Goal: Feedback & Contribution: Submit feedback/report problem

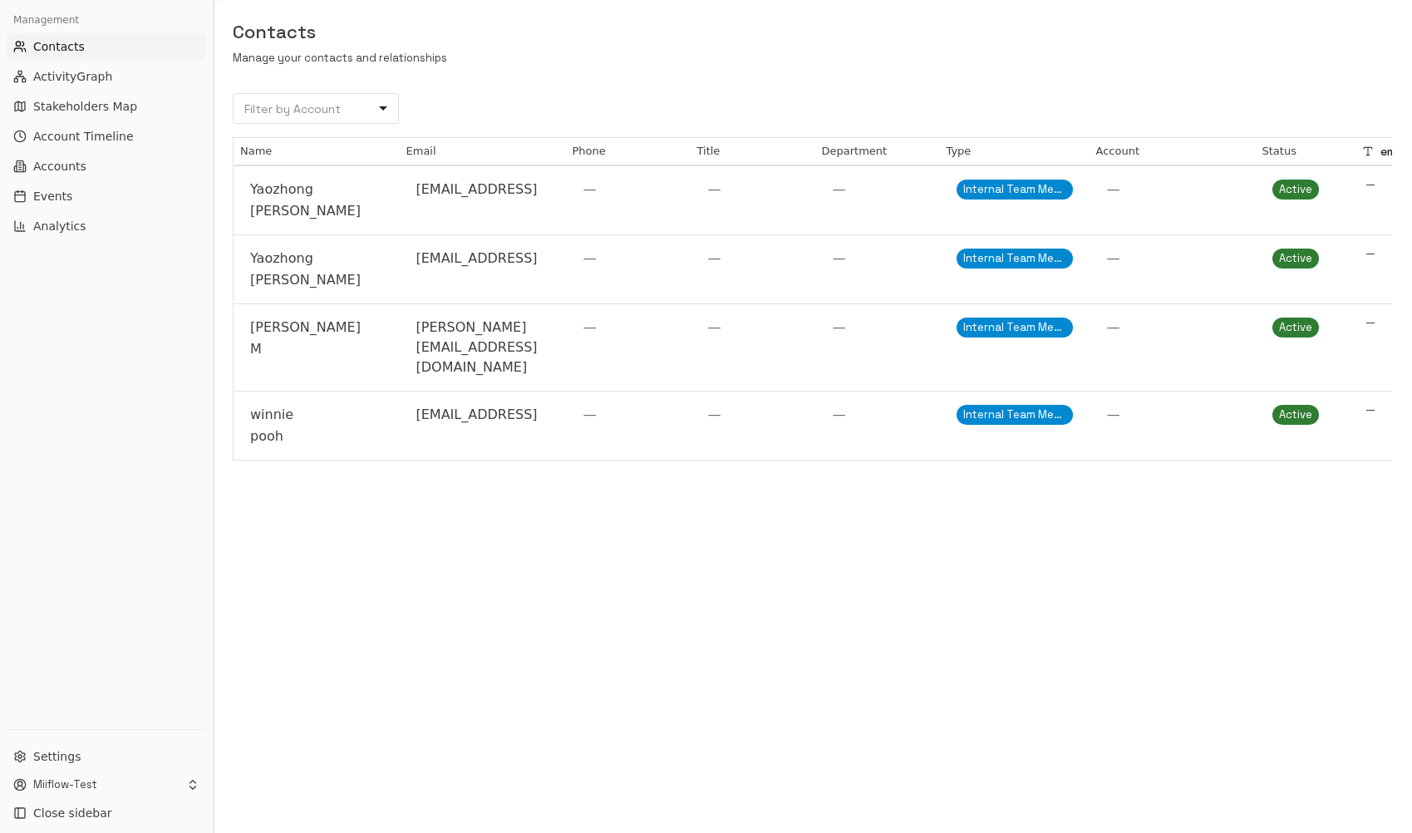
click at [209, 456] on button "Toggle Sidebar" at bounding box center [212, 416] width 13 height 833
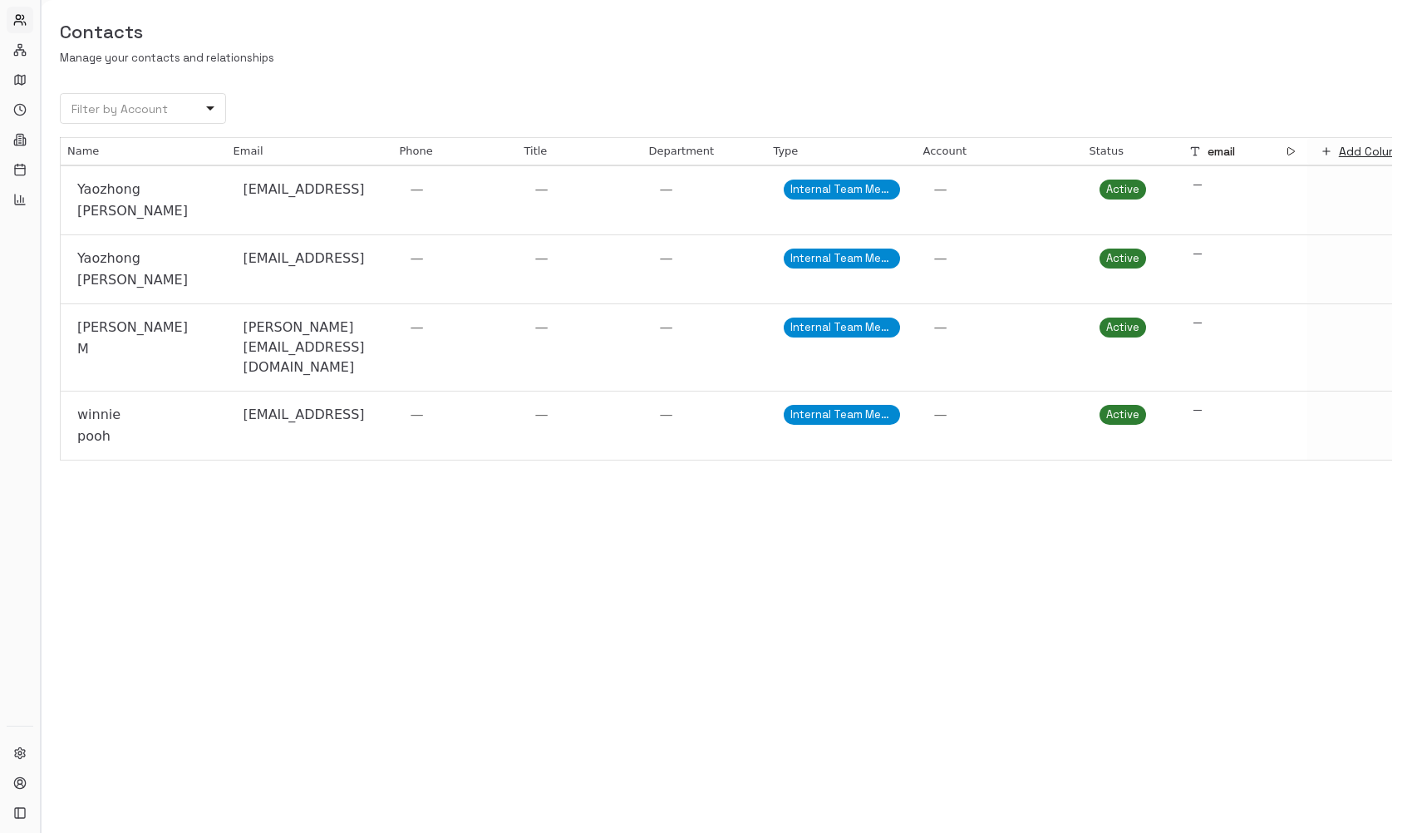
click at [40, 397] on button "Toggle Sidebar" at bounding box center [39, 416] width 13 height 833
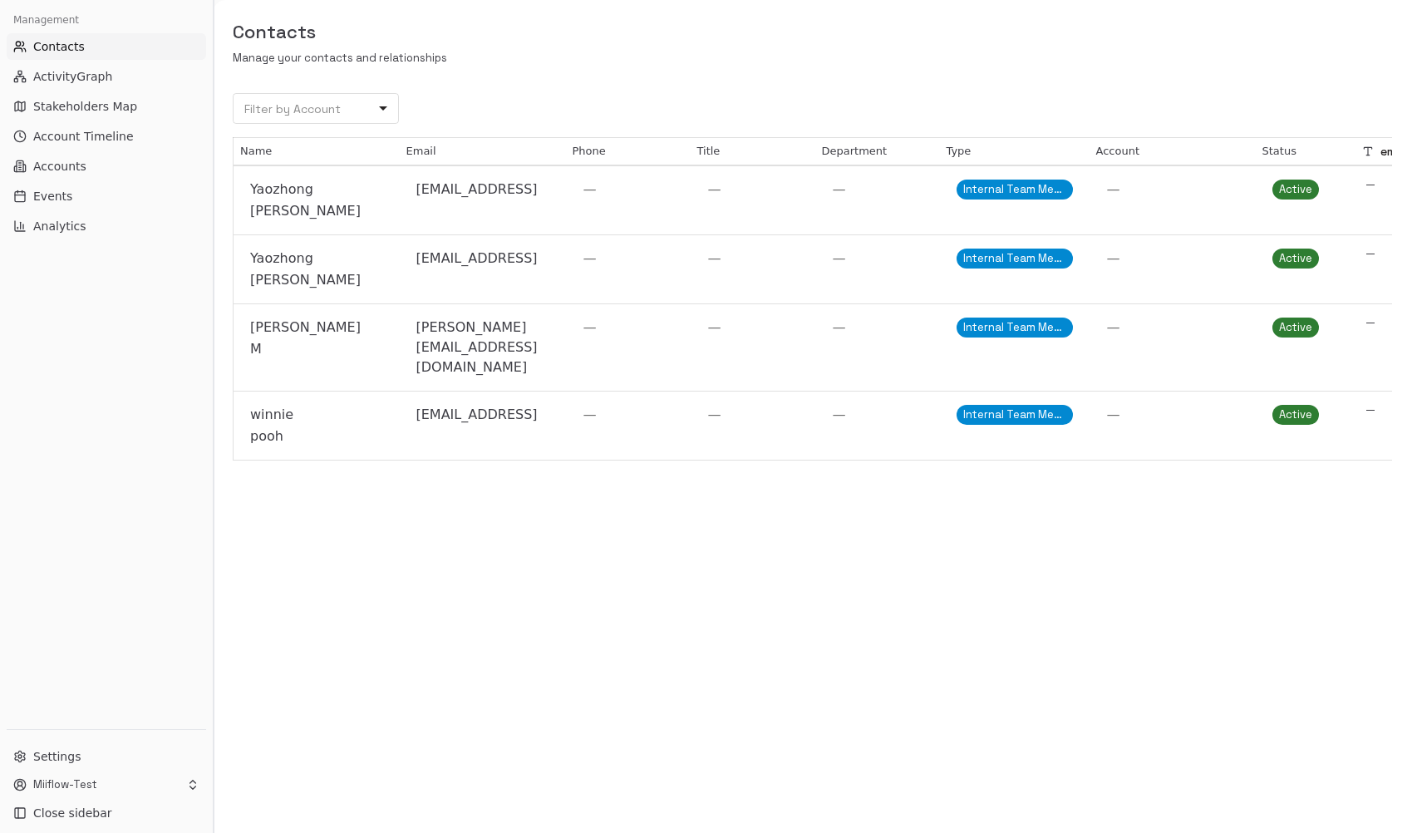
click at [211, 375] on button "Toggle Sidebar" at bounding box center [212, 416] width 13 height 833
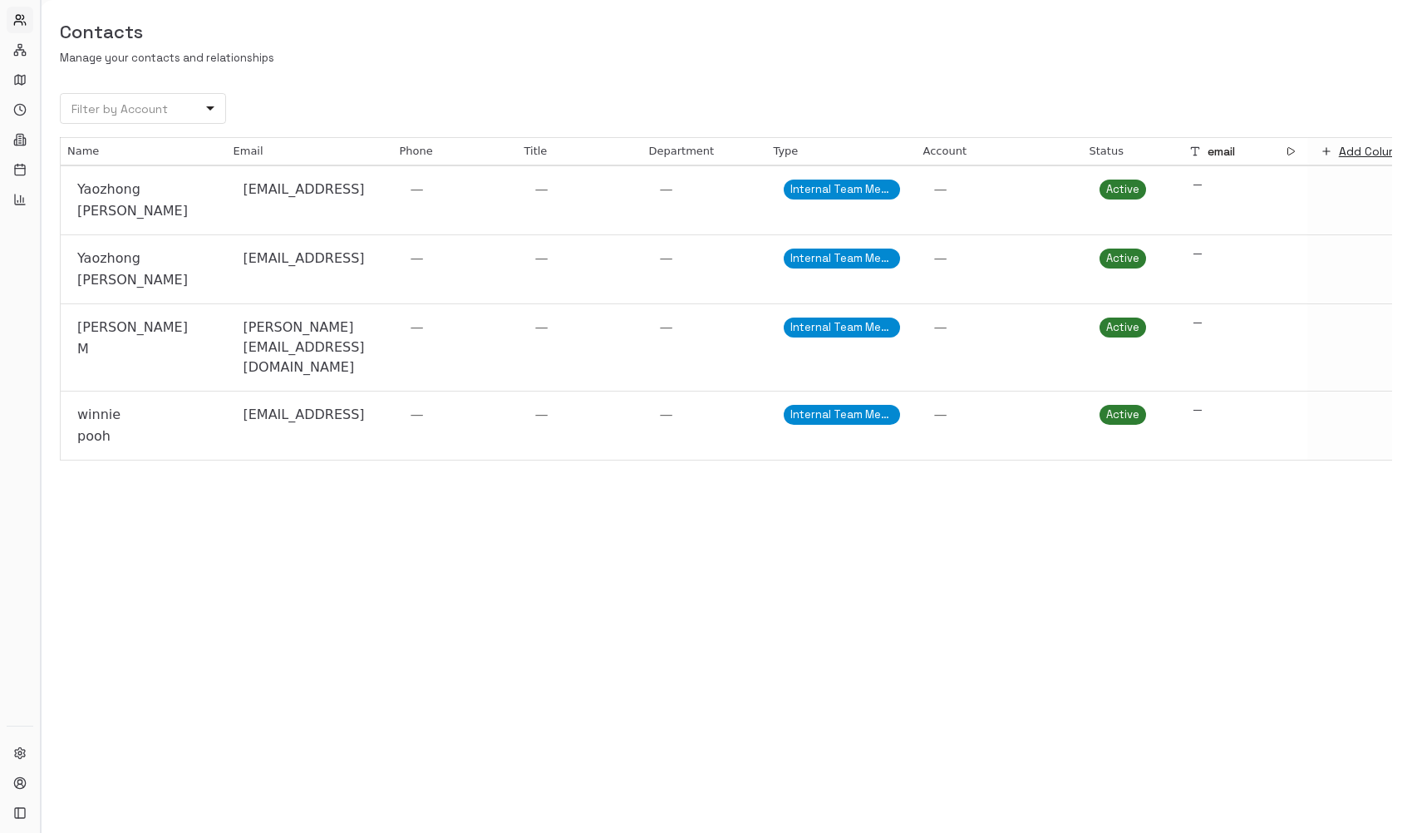
click at [37, 345] on button "Toggle Sidebar" at bounding box center [39, 416] width 13 height 833
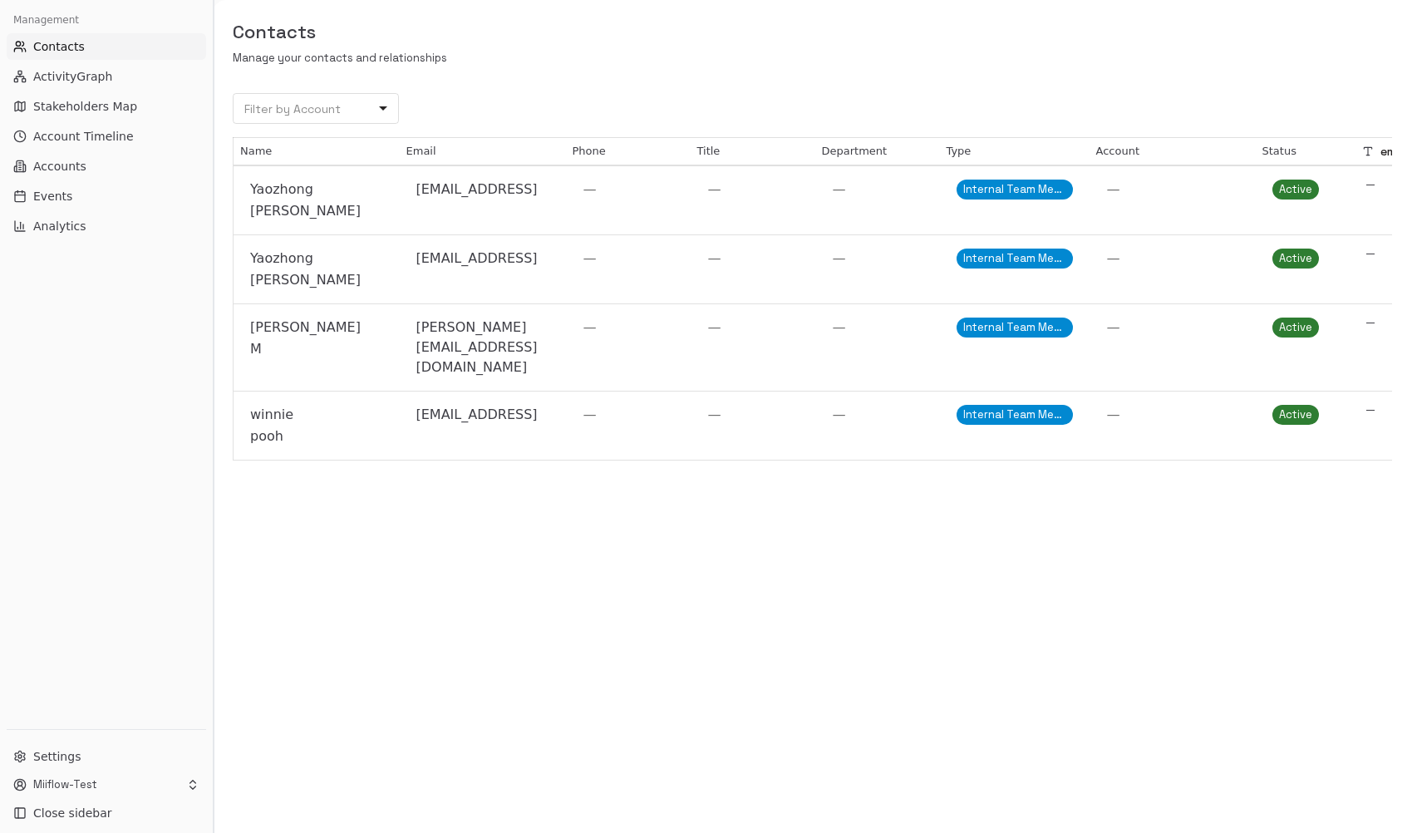
click at [209, 369] on button "Toggle Sidebar" at bounding box center [212, 416] width 13 height 833
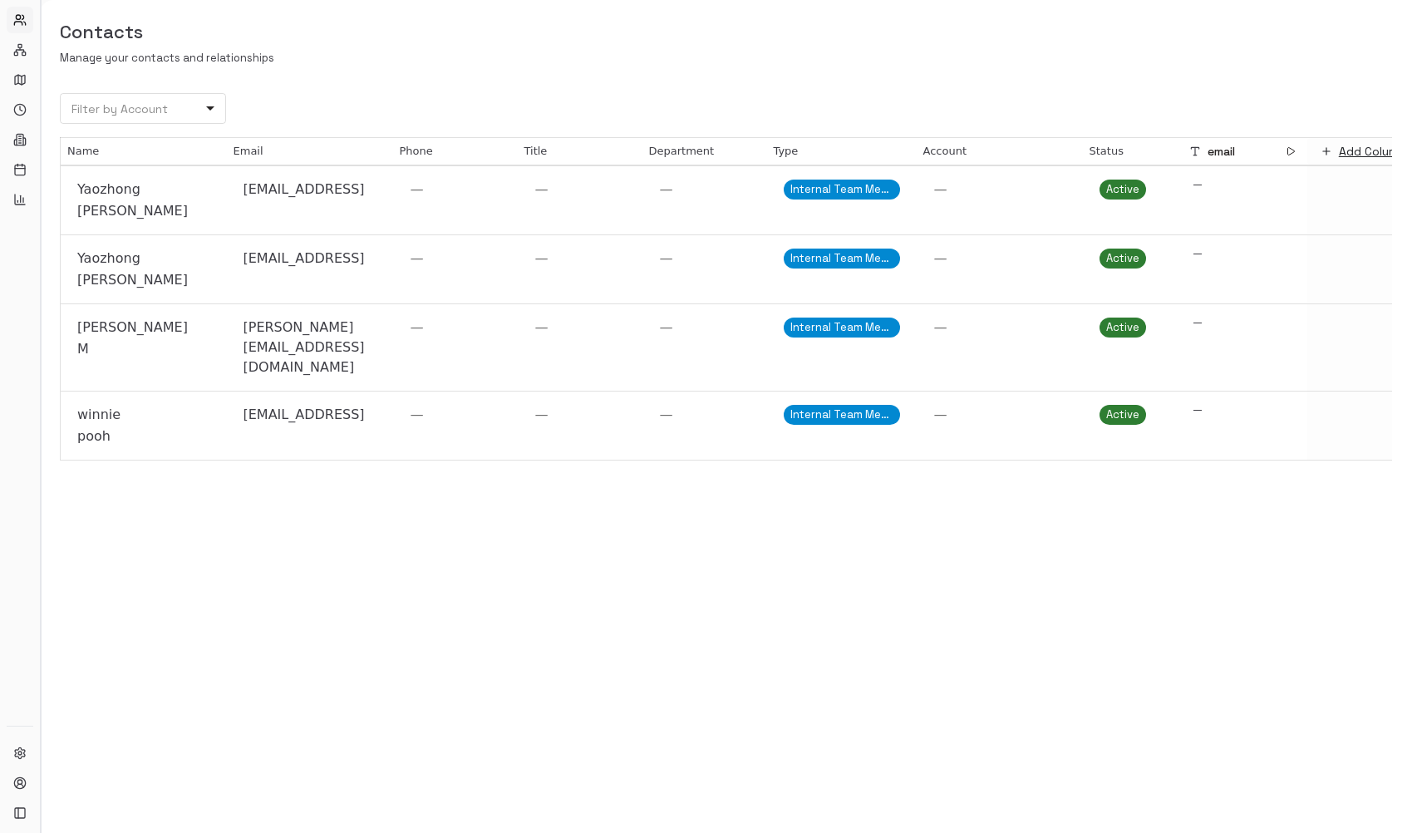
click at [36, 640] on button "Toggle Sidebar" at bounding box center [39, 416] width 13 height 833
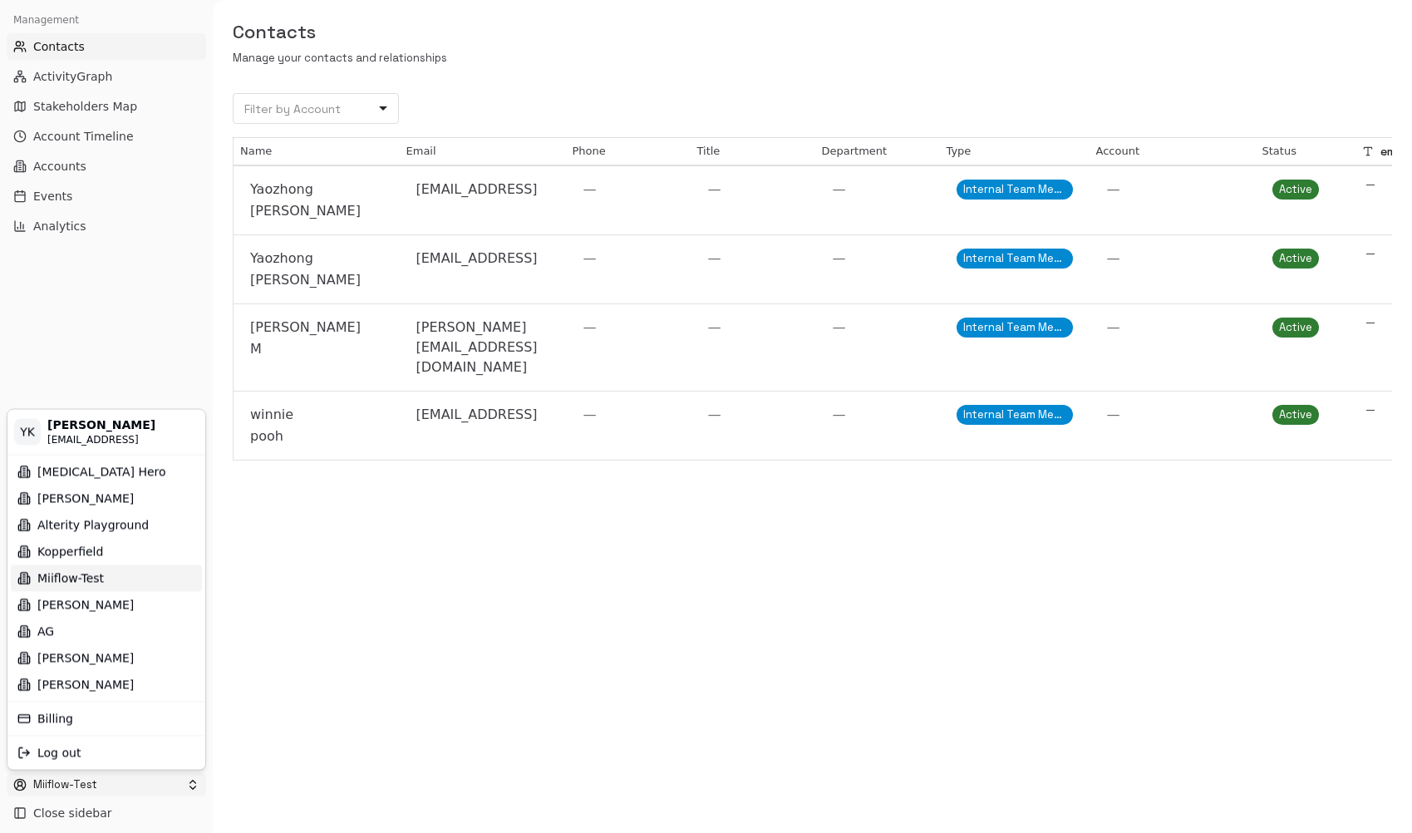
click at [114, 781] on html "Management Contacts ActivityGraph Stakeholders Map Account Timeline Accounts Ev…" at bounding box center [706, 416] width 1412 height 833
click at [93, 758] on div "Log out" at bounding box center [106, 752] width 191 height 27
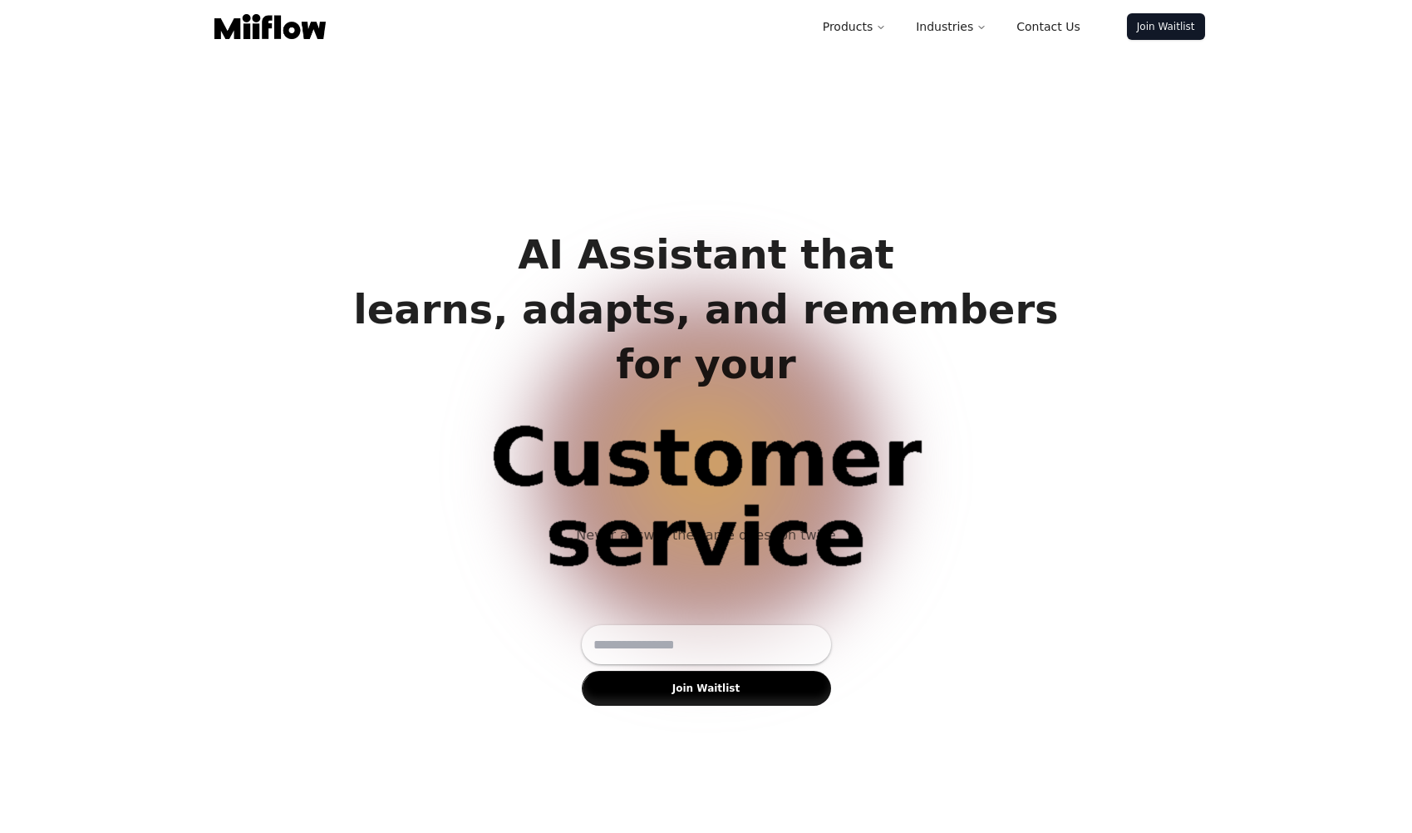
click at [381, 199] on div "AI Assistant that learns, adapts, and remembers for your Customer service Biz o…" at bounding box center [706, 466] width 1412 height 833
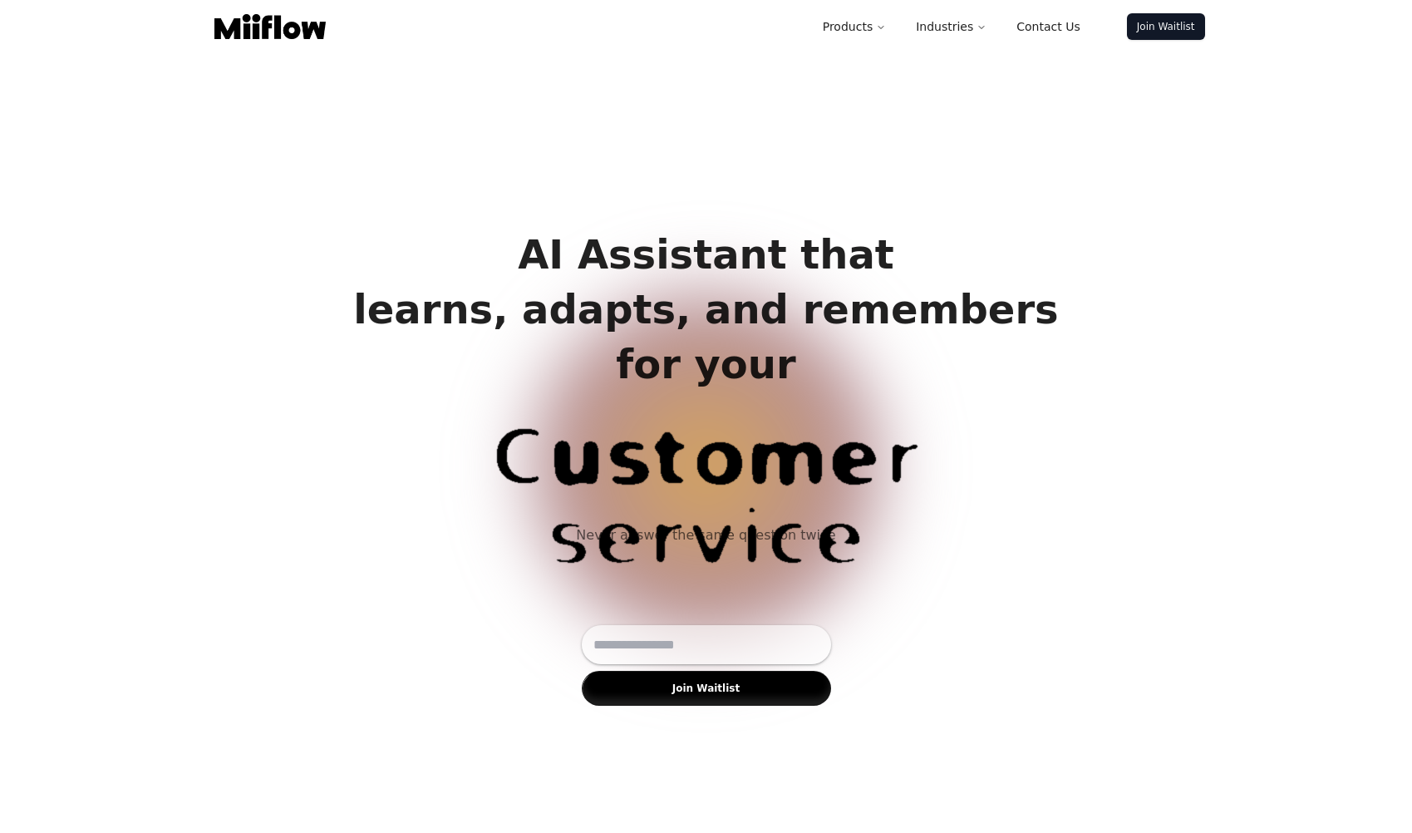
click at [293, 28] on img at bounding box center [269, 26] width 111 height 25
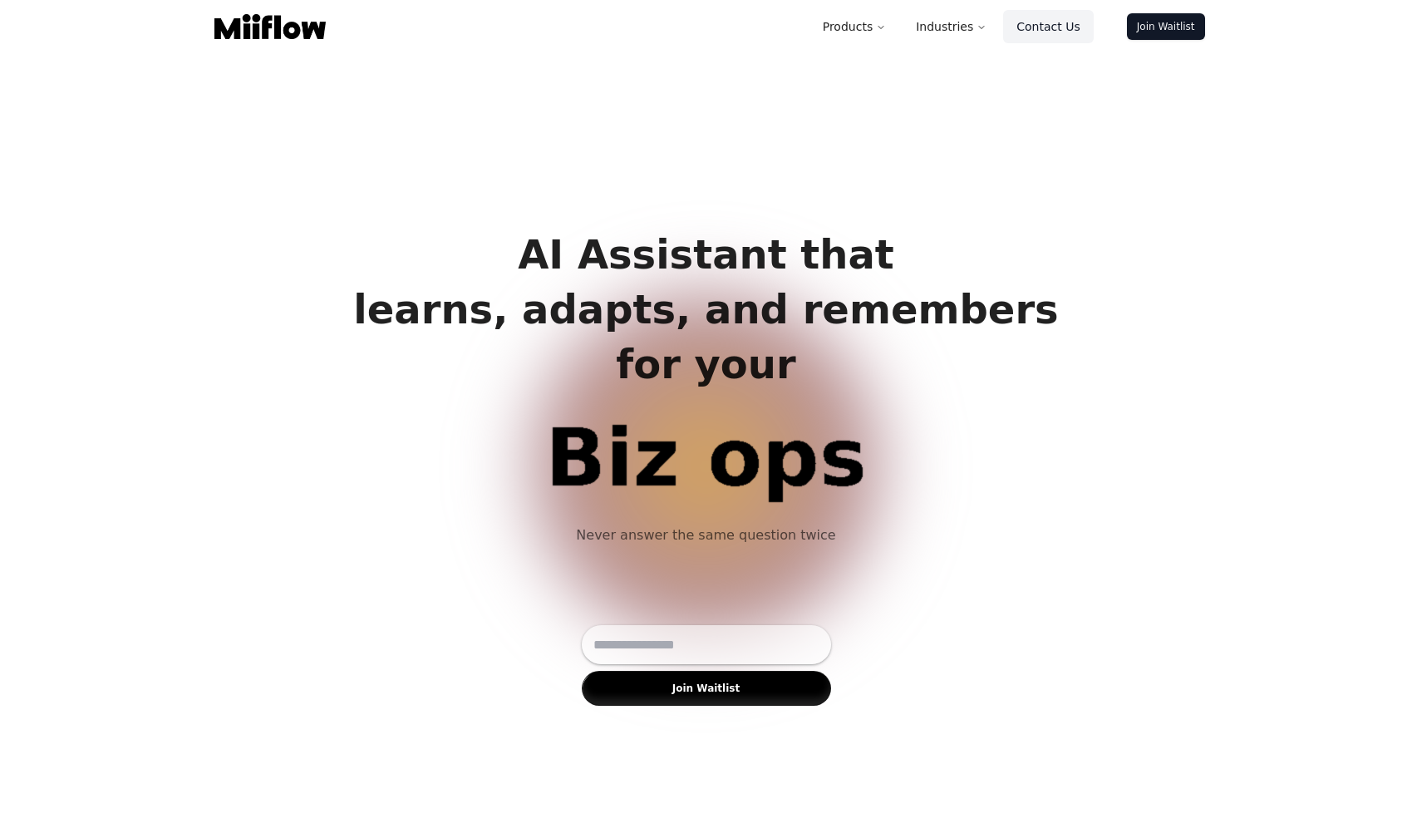
click at [1046, 25] on link "Contact Us" at bounding box center [1048, 26] width 90 height 33
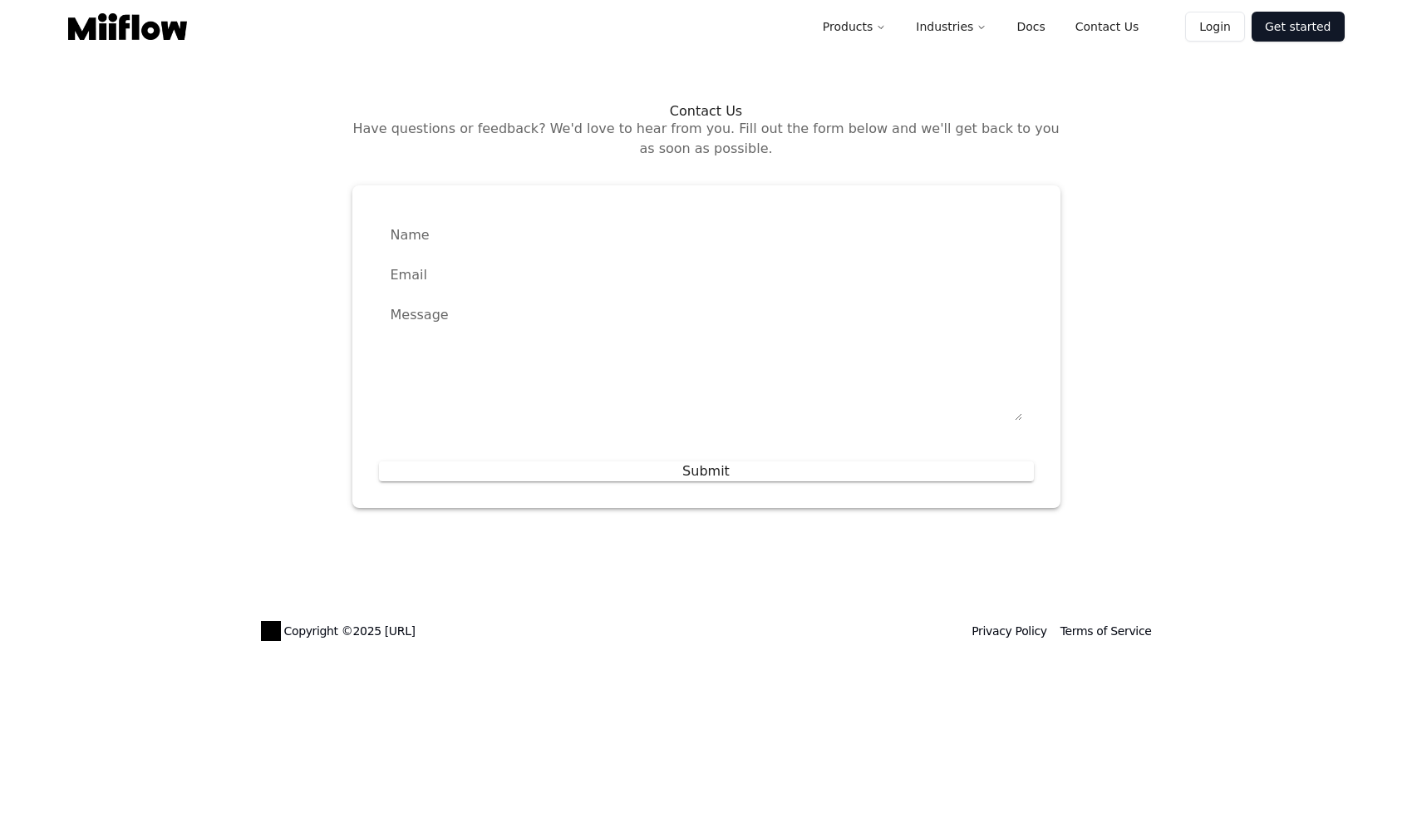
click at [762, 250] on form "Name Name Email Email Message * Message Submit" at bounding box center [706, 346] width 655 height 269
click at [729, 234] on form "Name Name Email Email Message * Message Submit" at bounding box center [706, 346] width 655 height 269
click at [736, 303] on div "* Message" at bounding box center [706, 363] width 655 height 142
type textarea "*"
click at [1389, 97] on div "Products Industries Docs Contact Us Login Get started Contact Us Have questions…" at bounding box center [706, 327] width 1412 height 654
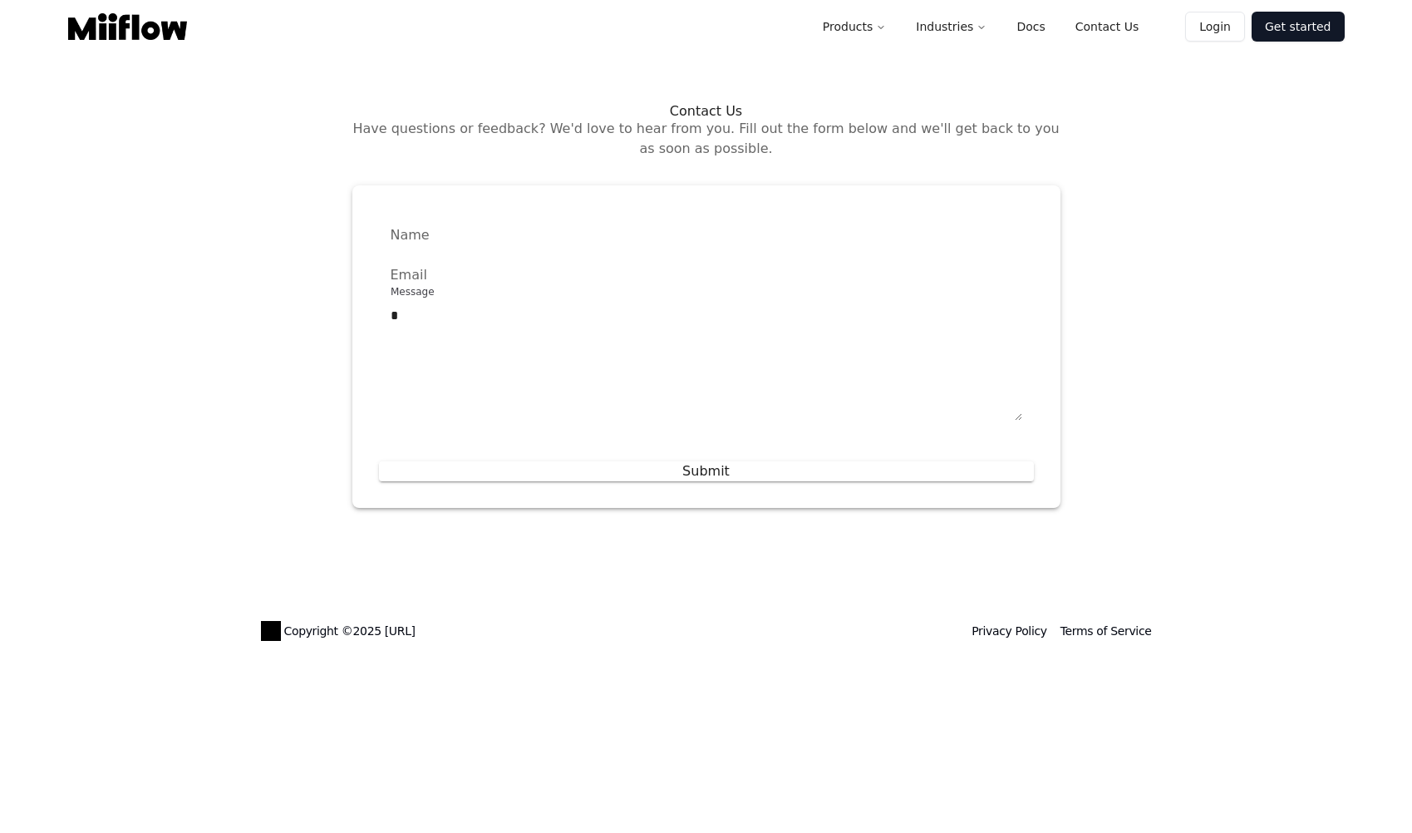
click at [464, 329] on textarea "*" at bounding box center [707, 363] width 632 height 115
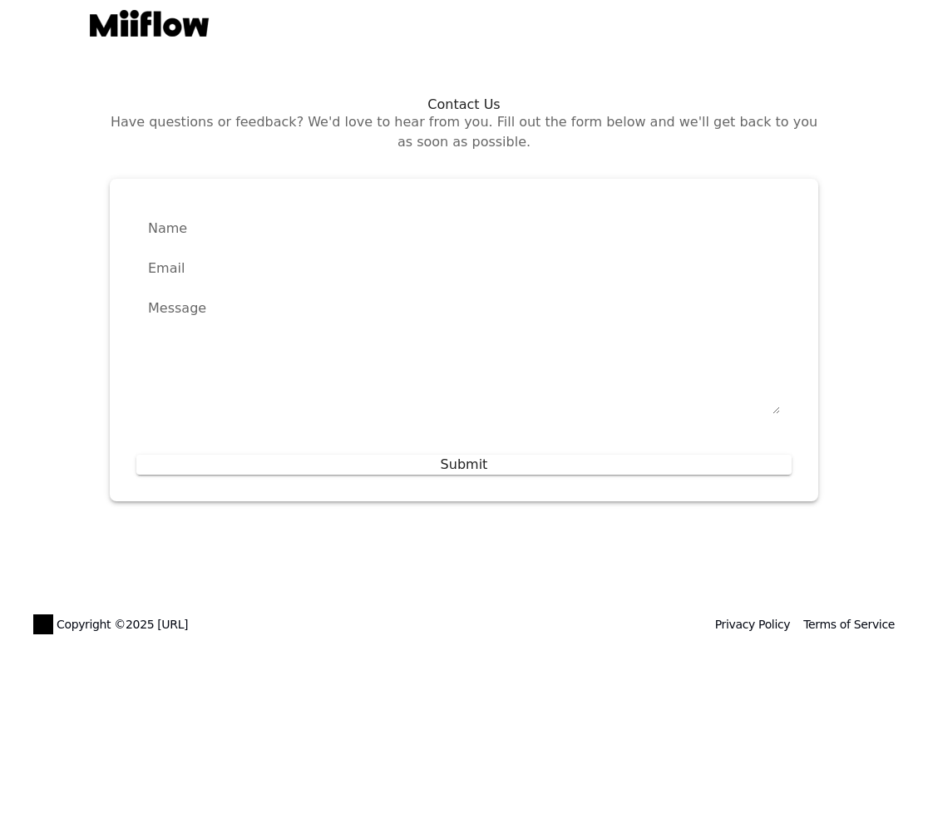
click at [252, 226] on form "Name Name Email Email Message * Message Submit" at bounding box center [463, 339] width 655 height 269
click at [163, 228] on form "Name Name Email Email Message * Message Submit" at bounding box center [463, 339] width 655 height 269
click at [189, 231] on form "Name Name Email Email Message * Message Submit" at bounding box center [463, 339] width 655 height 269
click at [181, 219] on input "Name" at bounding box center [463, 214] width 655 height 19
click at [176, 277] on form "Name Name Email Email Message * Message Submit" at bounding box center [463, 339] width 655 height 269
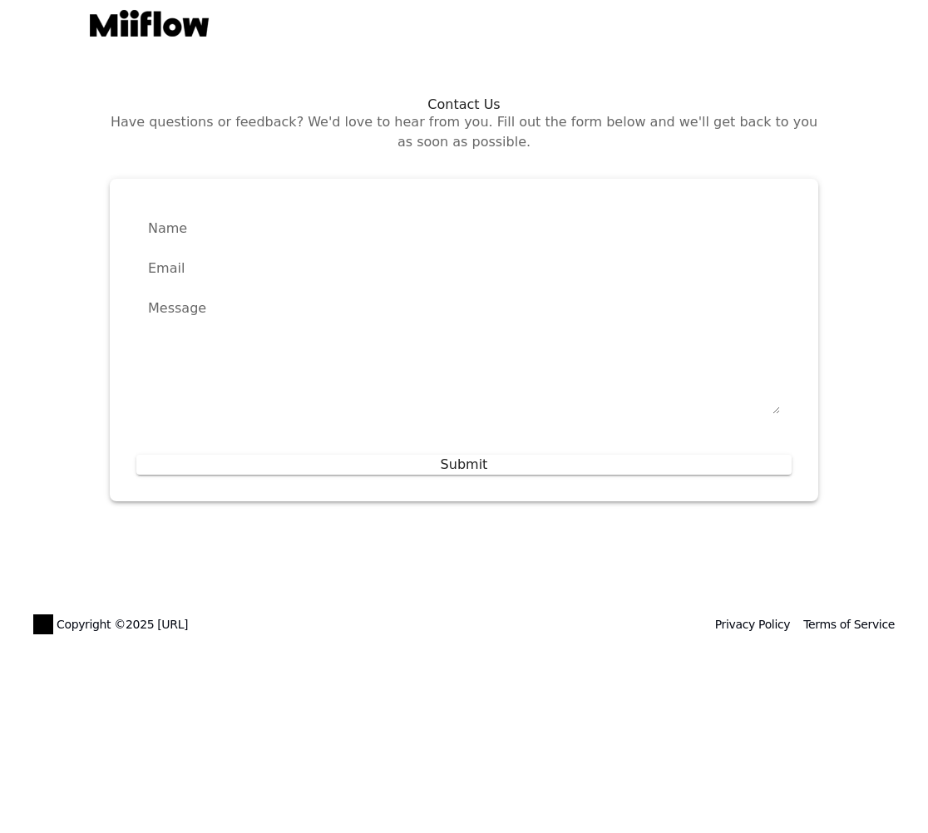
click at [174, 266] on form "Name Name Email Email Message * Message Submit" at bounding box center [463, 339] width 655 height 269
click at [148, 267] on form "Name Name Email Email Message * Message Submit" at bounding box center [463, 339] width 655 height 269
click at [160, 263] on input "Email" at bounding box center [463, 254] width 655 height 19
click at [179, 308] on textarea "Message" at bounding box center [464, 356] width 632 height 115
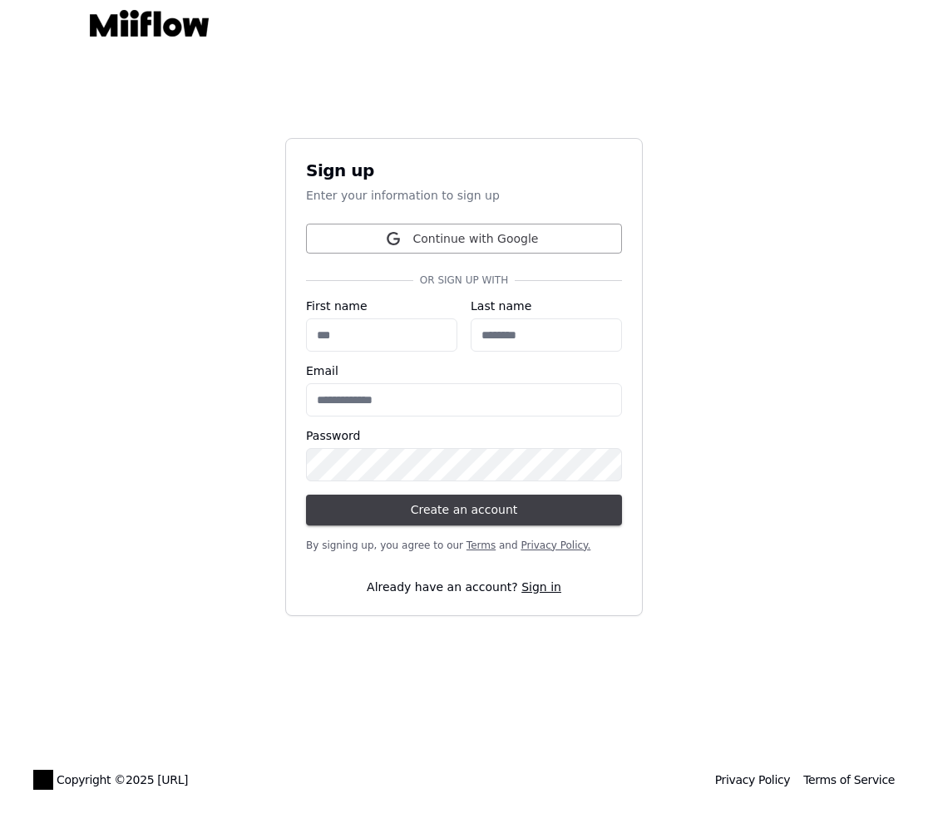
click at [779, 393] on main "Sign up Enter your information to sign up Continue with Google Or sign up with …" at bounding box center [464, 376] width 928 height 667
